Goal: Transaction & Acquisition: Purchase product/service

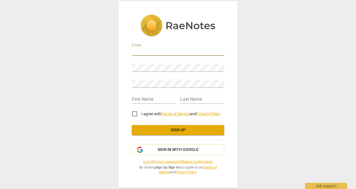
click at [153, 52] on input "email" at bounding box center [178, 52] width 92 height 8
type input "[EMAIL_ADDRESS][PERSON_NAME][DOMAIN_NAME]"
type input "Odele"
type input "[PERSON_NAME]"
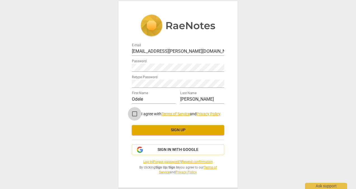
click at [136, 113] on input "I agree with Terms of Service and Privacy Policy" at bounding box center [134, 113] width 13 height 13
checkbox input "true"
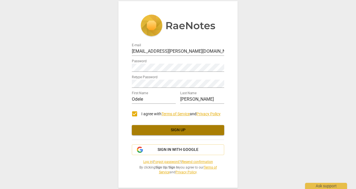
click at [178, 130] on span "Sign up" at bounding box center [177, 130] width 83 height 6
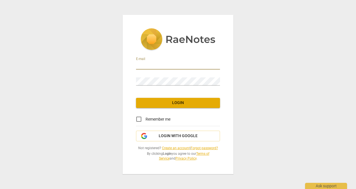
click at [165, 66] on input "email" at bounding box center [178, 65] width 84 height 8
type input "[EMAIL_ADDRESS][PERSON_NAME][DOMAIN_NAME]"
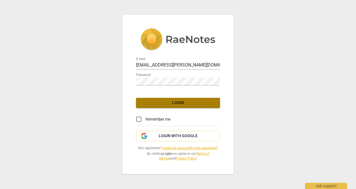
click at [176, 103] on span "Login" at bounding box center [177, 103] width 75 height 6
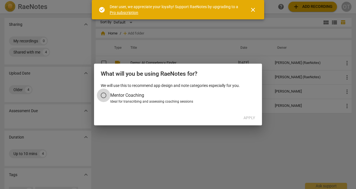
click at [104, 95] on input "Mentor Coaching" at bounding box center [103, 94] width 13 height 13
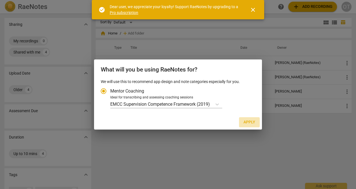
click at [248, 123] on span "Apply" at bounding box center [249, 122] width 12 height 6
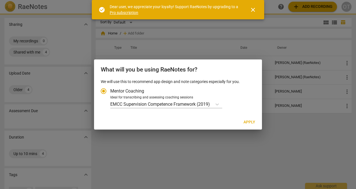
radio input "false"
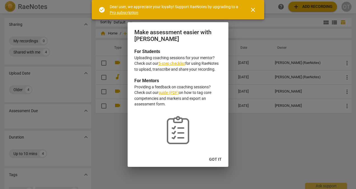
click at [176, 64] on link "5-step checklist" at bounding box center [171, 63] width 27 height 4
click at [219, 158] on span "Got it" at bounding box center [215, 159] width 13 height 6
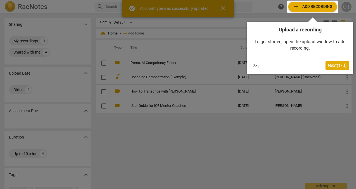
click at [318, 8] on div at bounding box center [312, 7] width 51 height 12
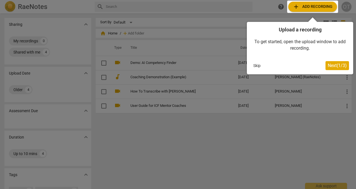
click at [333, 64] on span "Next ( 1 / 3 )" at bounding box center [337, 65] width 19 height 5
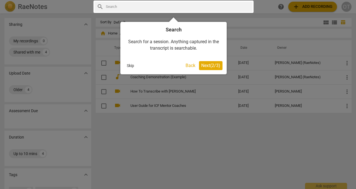
click at [215, 64] on span "Next ( 2 / 3 )" at bounding box center [210, 65] width 19 height 5
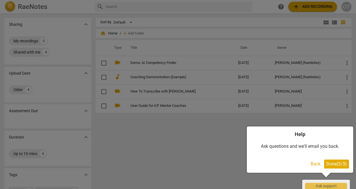
click at [319, 164] on button "Back" at bounding box center [315, 163] width 14 height 9
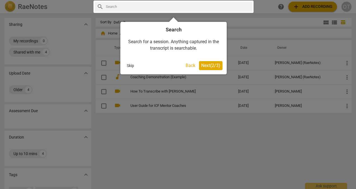
click at [209, 149] on div at bounding box center [178, 94] width 356 height 189
click at [130, 65] on button "Skip" at bounding box center [130, 65] width 12 height 8
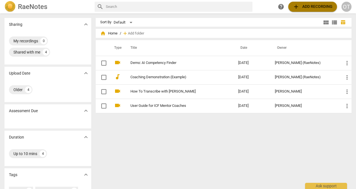
click at [305, 7] on span "add Add recording" at bounding box center [313, 6] width 40 height 7
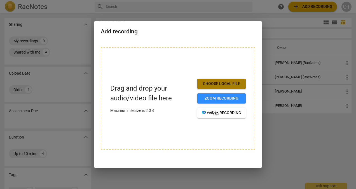
click at [221, 84] on span "Choose local file" at bounding box center [221, 84] width 39 height 6
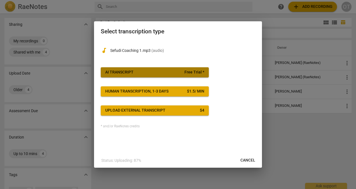
click at [143, 72] on span "AI Transcript Free Trial *" at bounding box center [154, 72] width 99 height 6
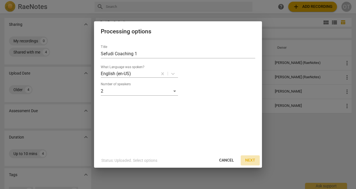
click at [252, 161] on span "Next" at bounding box center [250, 160] width 10 height 6
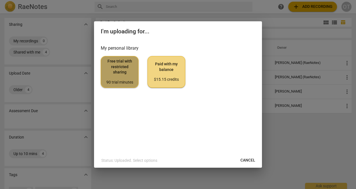
click at [125, 73] on span "Free trial with restricted sharing 90 trial minutes" at bounding box center [119, 71] width 28 height 26
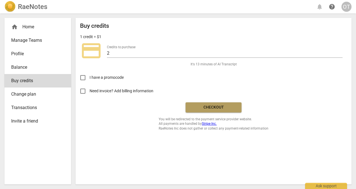
click at [216, 108] on span "Checkout" at bounding box center [213, 107] width 47 height 6
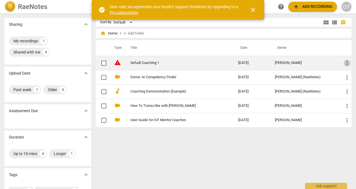
click at [344, 63] on span "more_vert" at bounding box center [346, 63] width 7 height 7
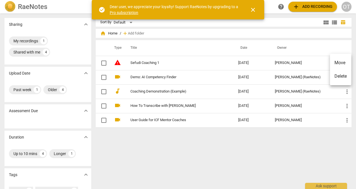
click at [103, 62] on div at bounding box center [178, 94] width 356 height 189
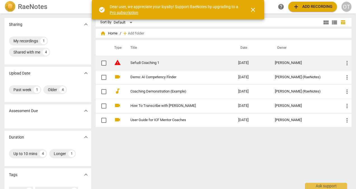
click at [105, 64] on input "checkbox" at bounding box center [104, 63] width 12 height 7
checkbox input "false"
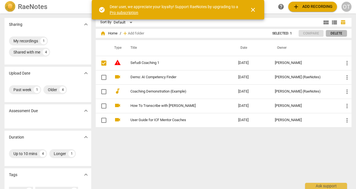
click at [337, 34] on span "Delete" at bounding box center [336, 33] width 12 height 5
